Goal: Check status

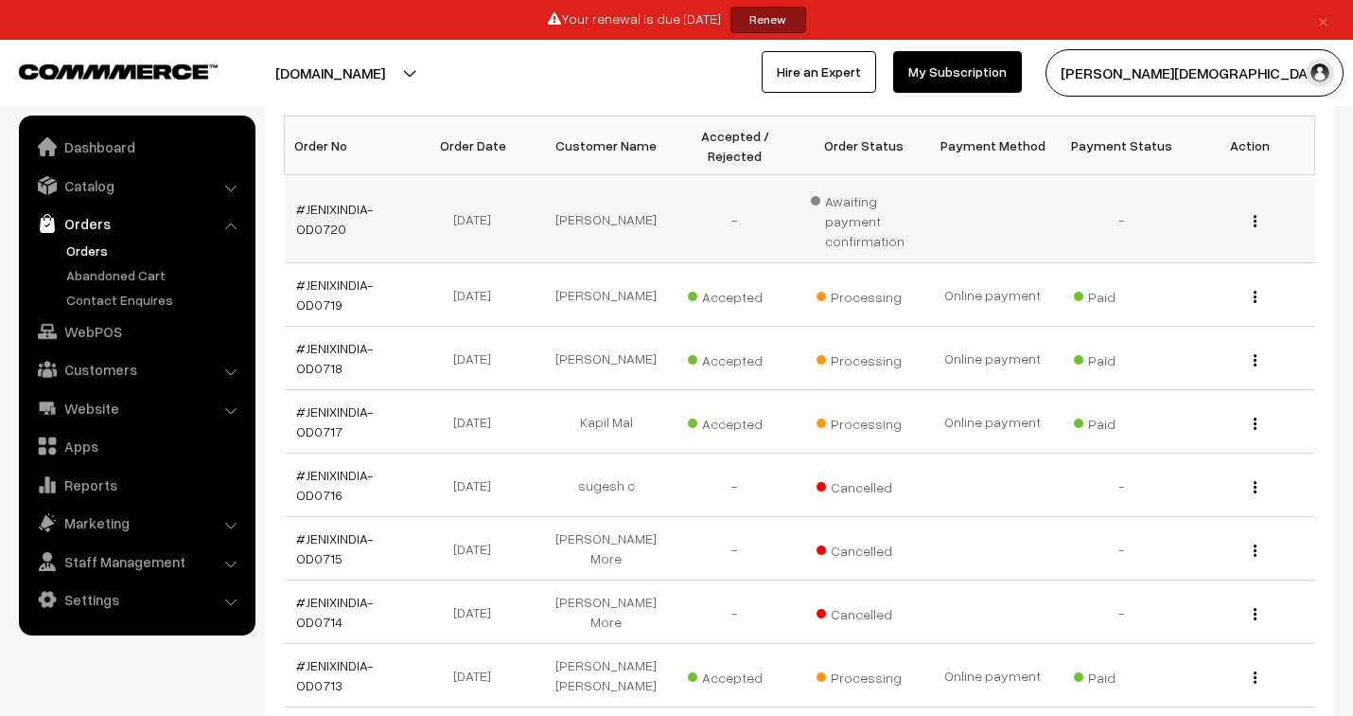
scroll to position [315, 0]
click at [324, 206] on link "#JENIXINDIA-OD0720" at bounding box center [335, 218] width 78 height 36
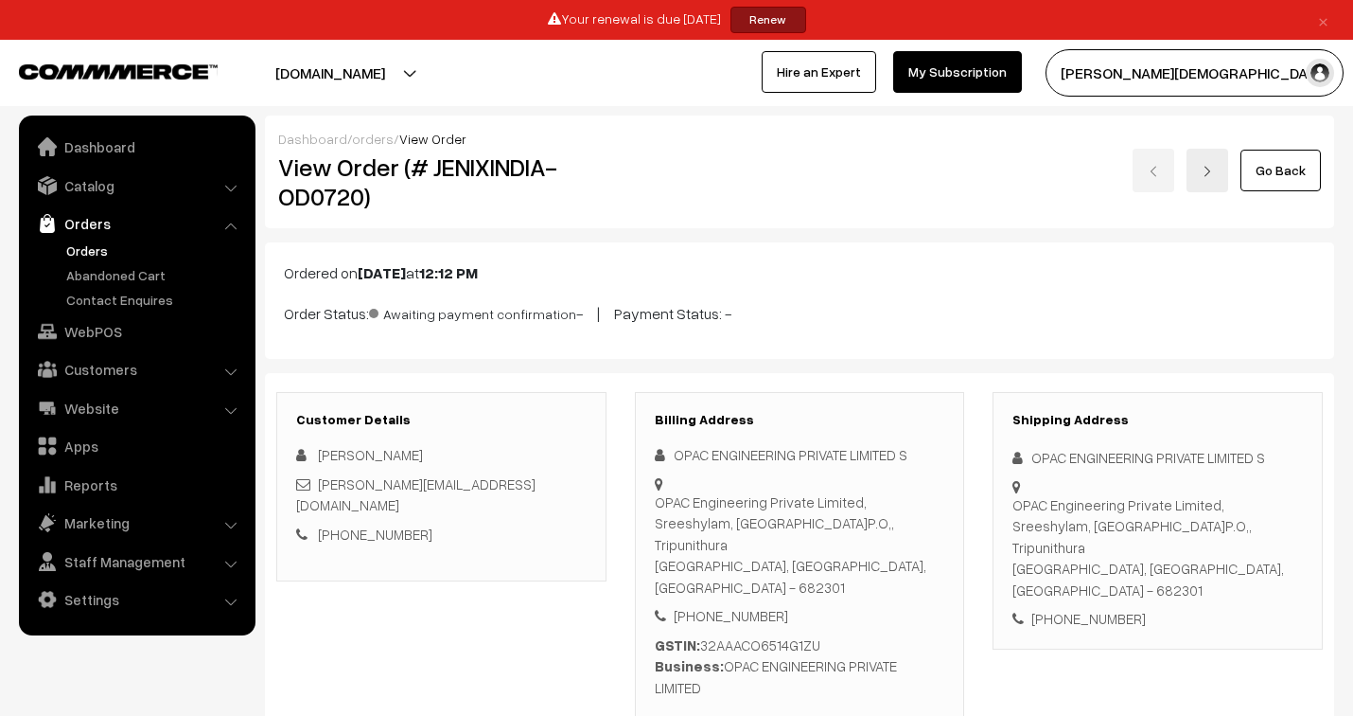
click at [370, 134] on link "orders" at bounding box center [373, 139] width 42 height 16
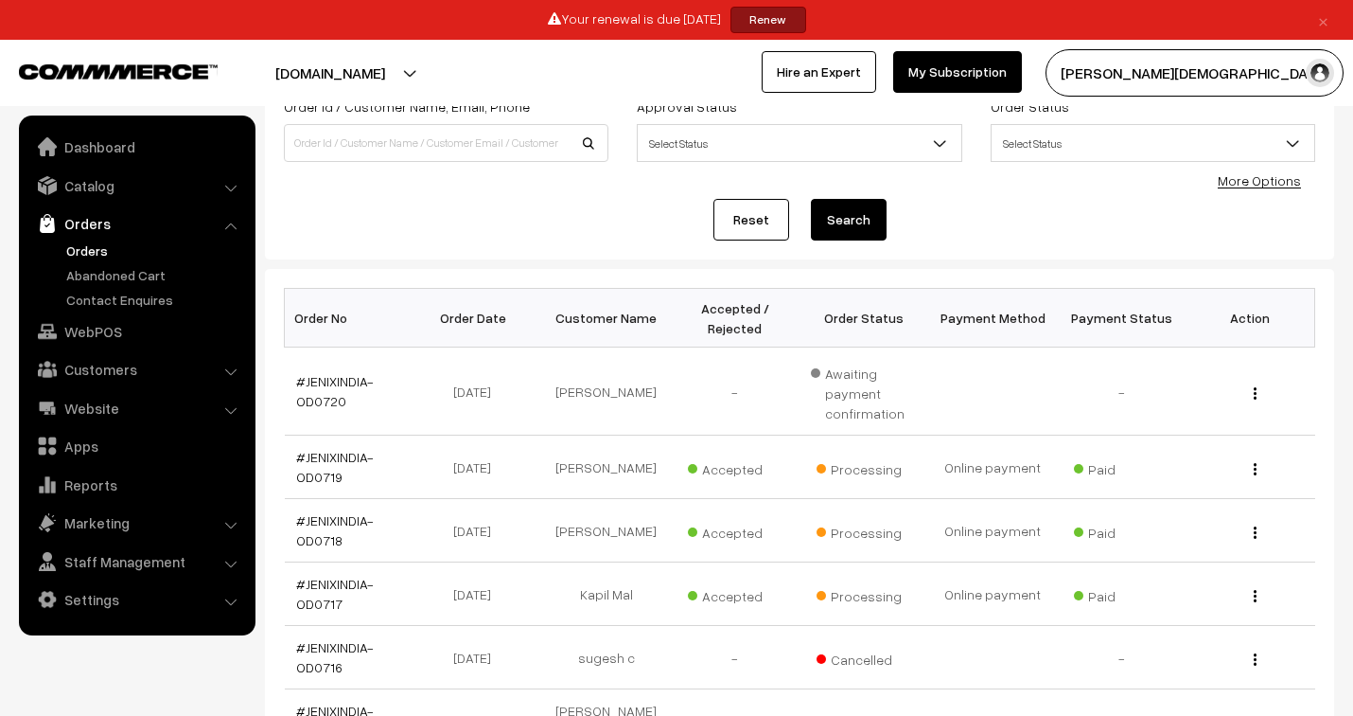
scroll to position [105, 0]
